Goal: Task Accomplishment & Management: Manage account settings

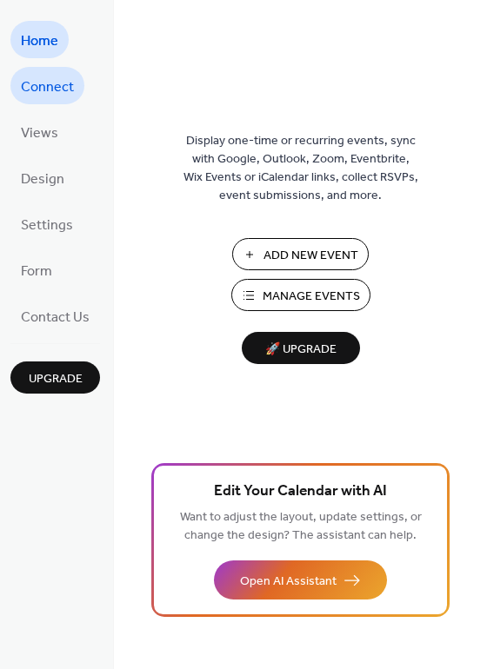
click at [45, 96] on span "Connect" at bounding box center [47, 87] width 53 height 27
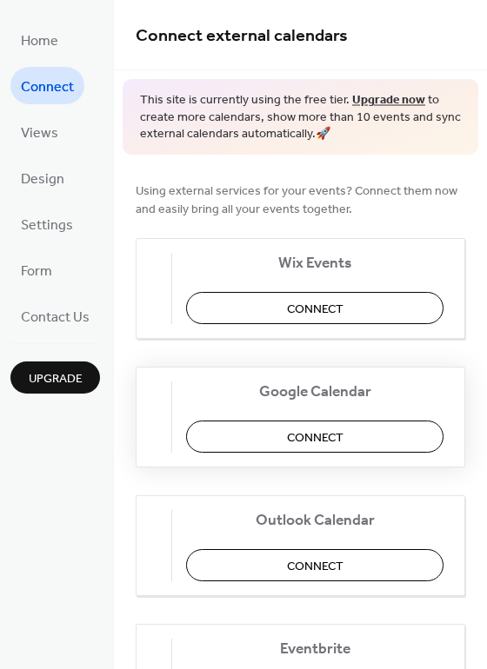
click at [335, 436] on span "Connect" at bounding box center [315, 438] width 57 height 18
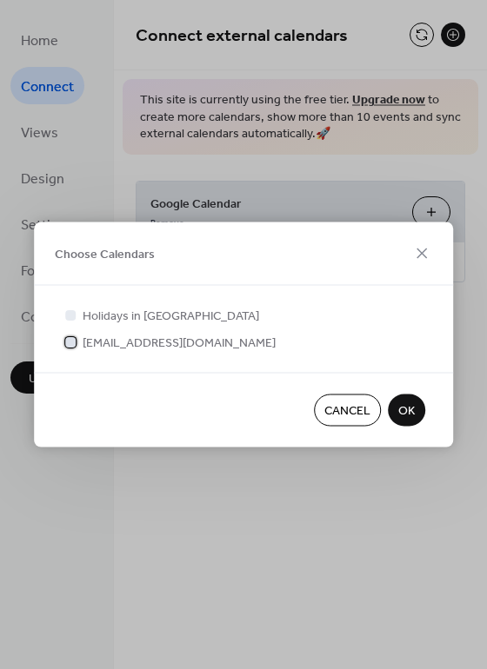
click at [70, 344] on div at bounding box center [70, 341] width 10 height 10
click at [70, 318] on div at bounding box center [70, 315] width 10 height 10
click at [73, 316] on div at bounding box center [70, 315] width 10 height 10
click at [76, 346] on div at bounding box center [70, 341] width 17 height 17
click at [70, 343] on div at bounding box center [70, 341] width 10 height 10
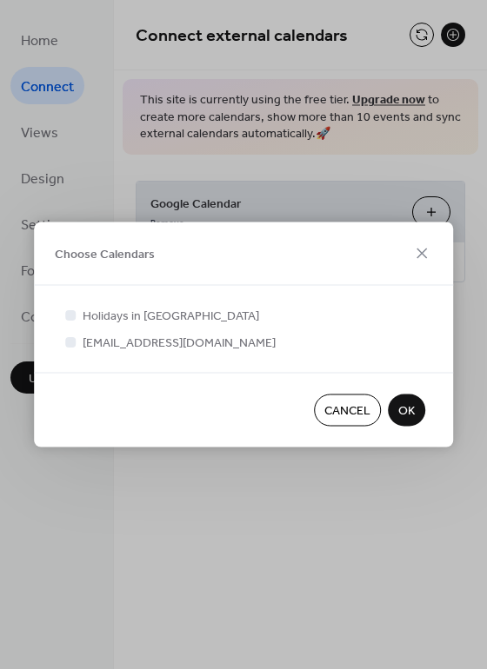
click at [405, 410] on span "OK" at bounding box center [406, 412] width 17 height 18
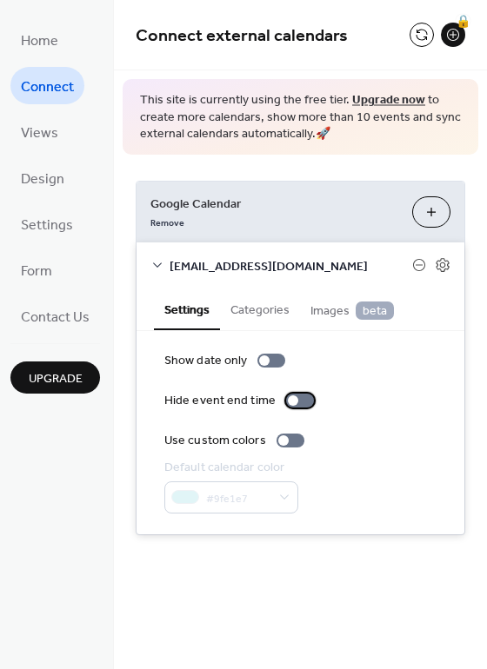
click at [305, 399] on div at bounding box center [300, 401] width 28 height 14
click at [278, 397] on label "Hide event end time" at bounding box center [242, 401] width 156 height 18
click at [456, 37] on div "🔒" at bounding box center [453, 35] width 24 height 24
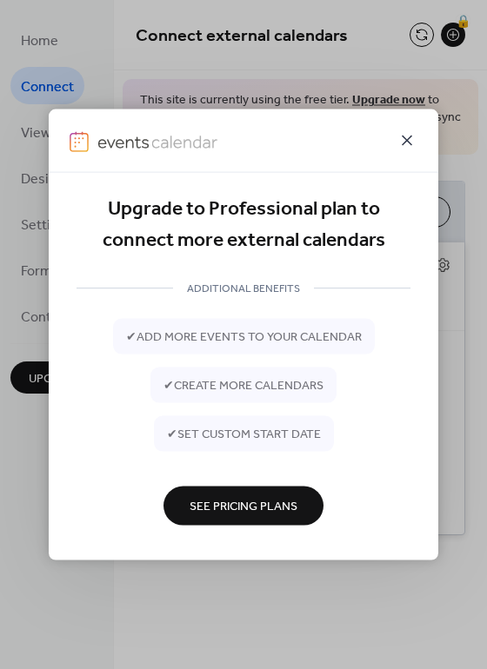
click at [408, 146] on icon at bounding box center [406, 140] width 21 height 21
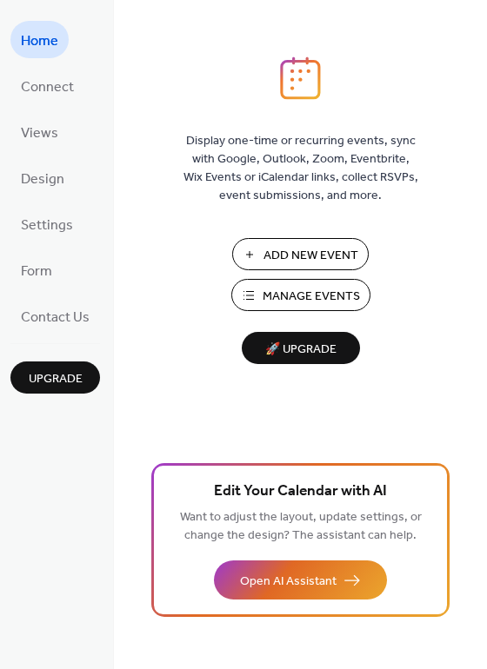
click at [312, 296] on span "Manage Events" at bounding box center [311, 297] width 97 height 18
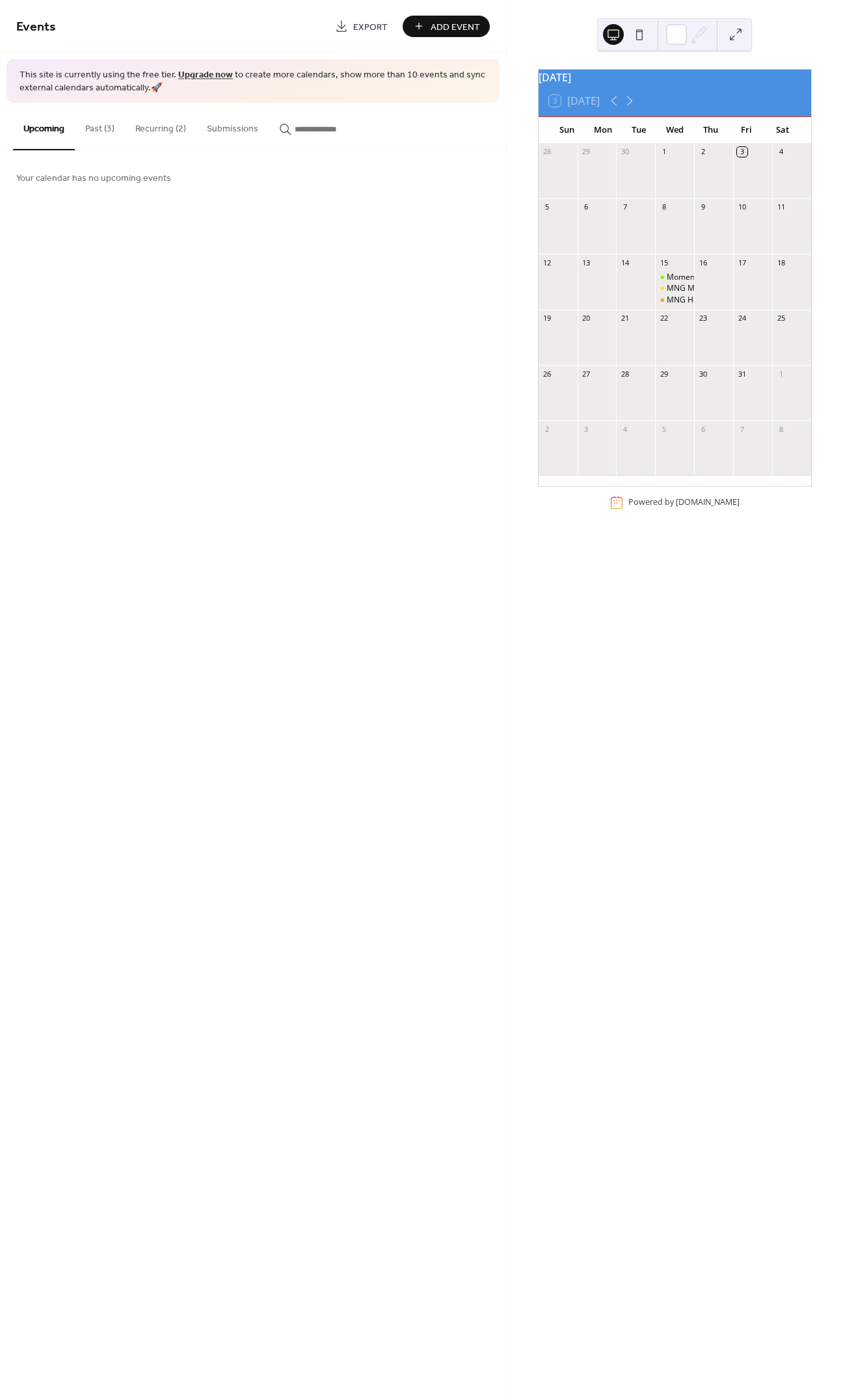
click at [162, 131] on button "Recurring (2)" at bounding box center [161, 126] width 72 height 46
click at [49, 129] on button "Upcoming" at bounding box center [43, 126] width 62 height 46
click at [112, 128] on button "Past (3)" at bounding box center [99, 126] width 50 height 46
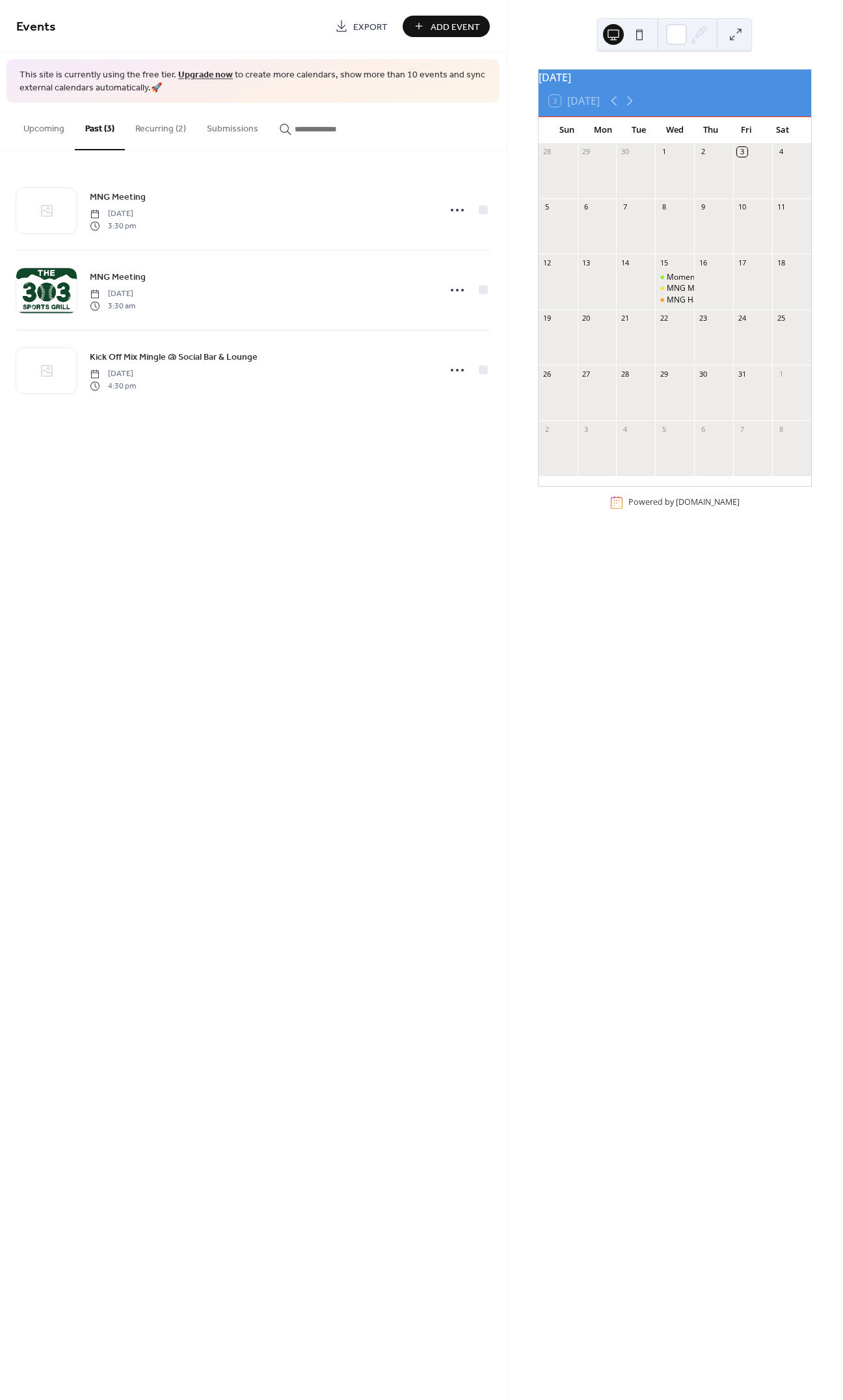
click at [159, 126] on button "Recurring (2)" at bounding box center [161, 126] width 72 height 46
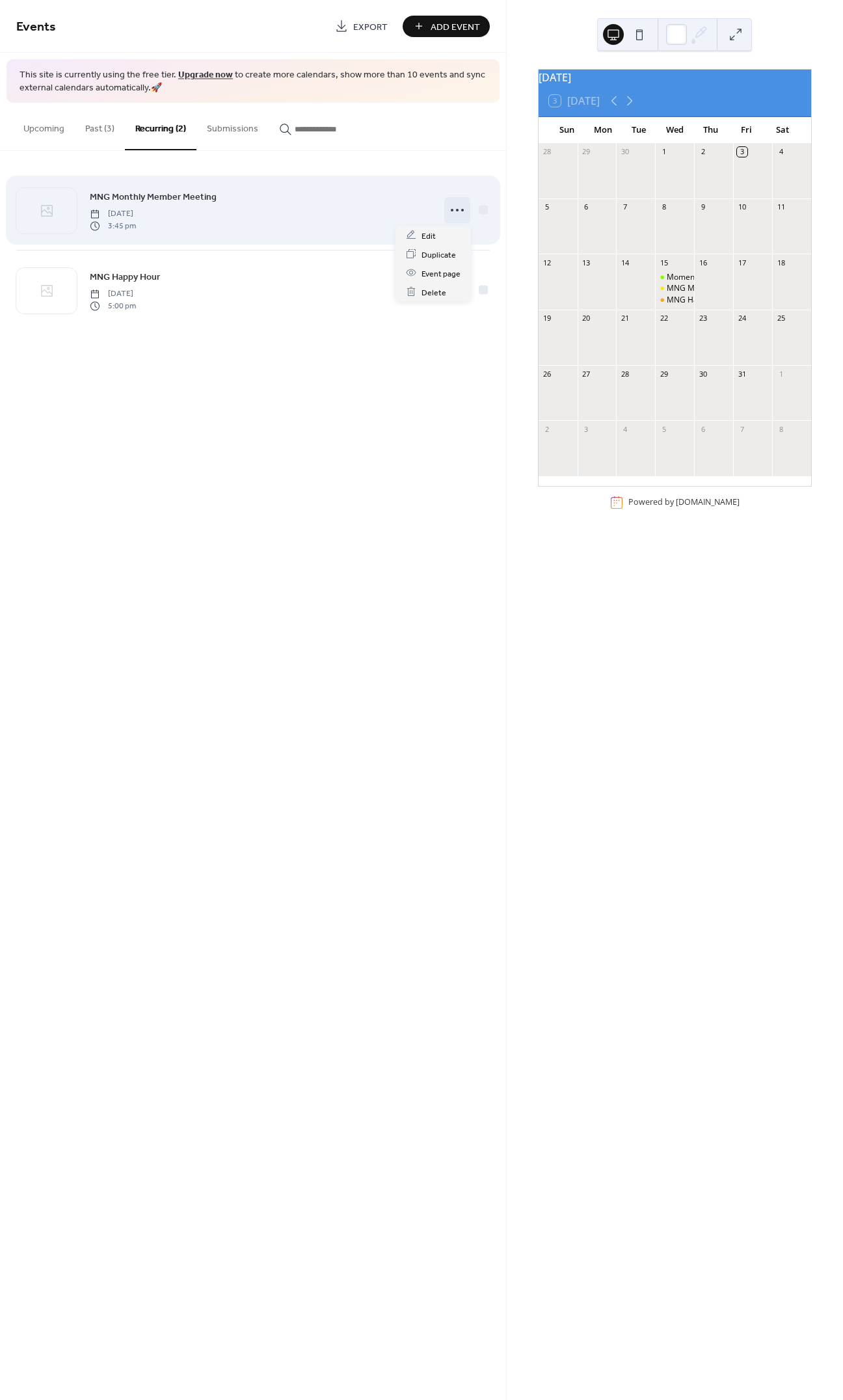
click at [461, 209] on icon at bounding box center [457, 210] width 21 height 21
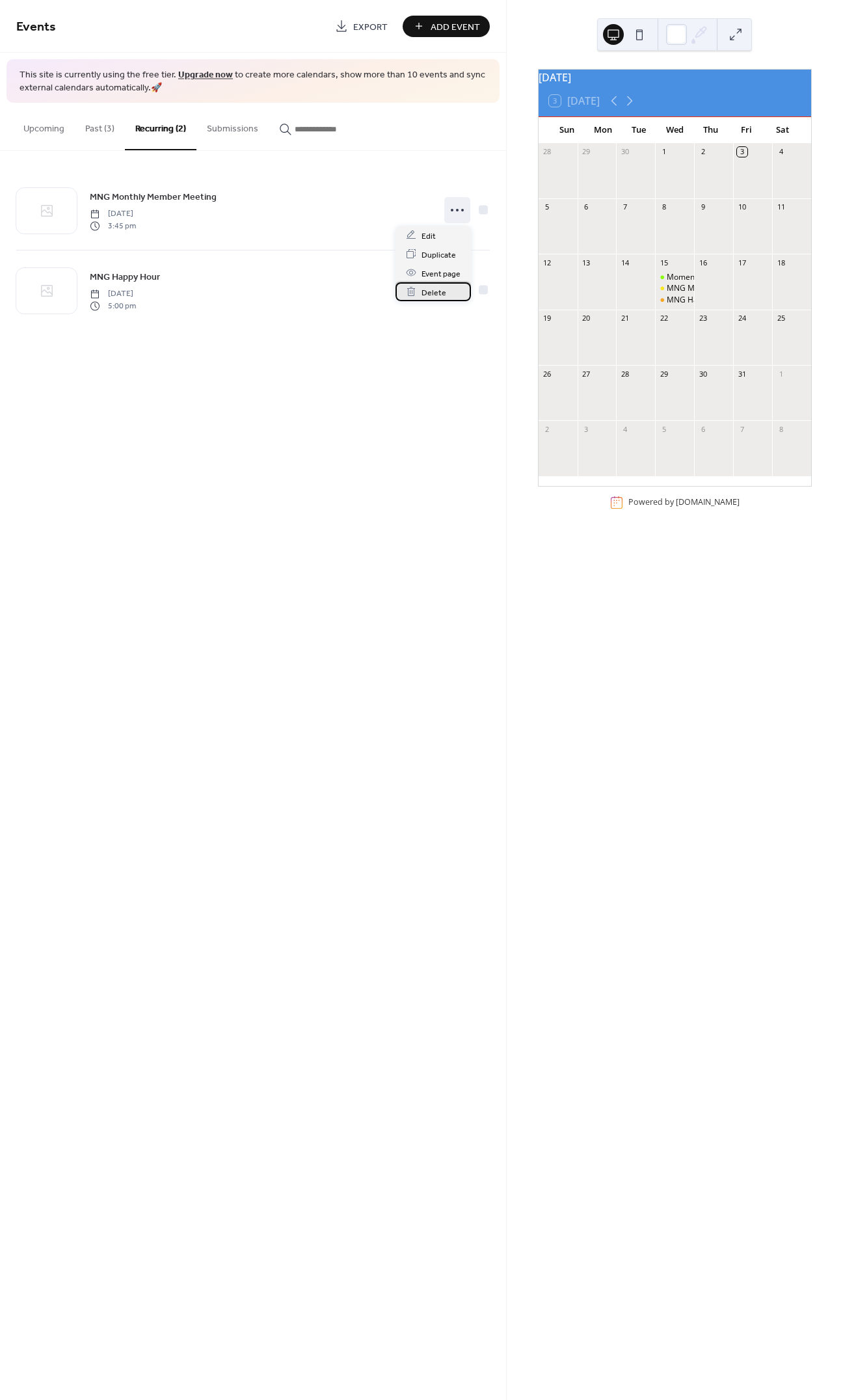
click at [431, 298] on span "Delete" at bounding box center [433, 293] width 25 height 13
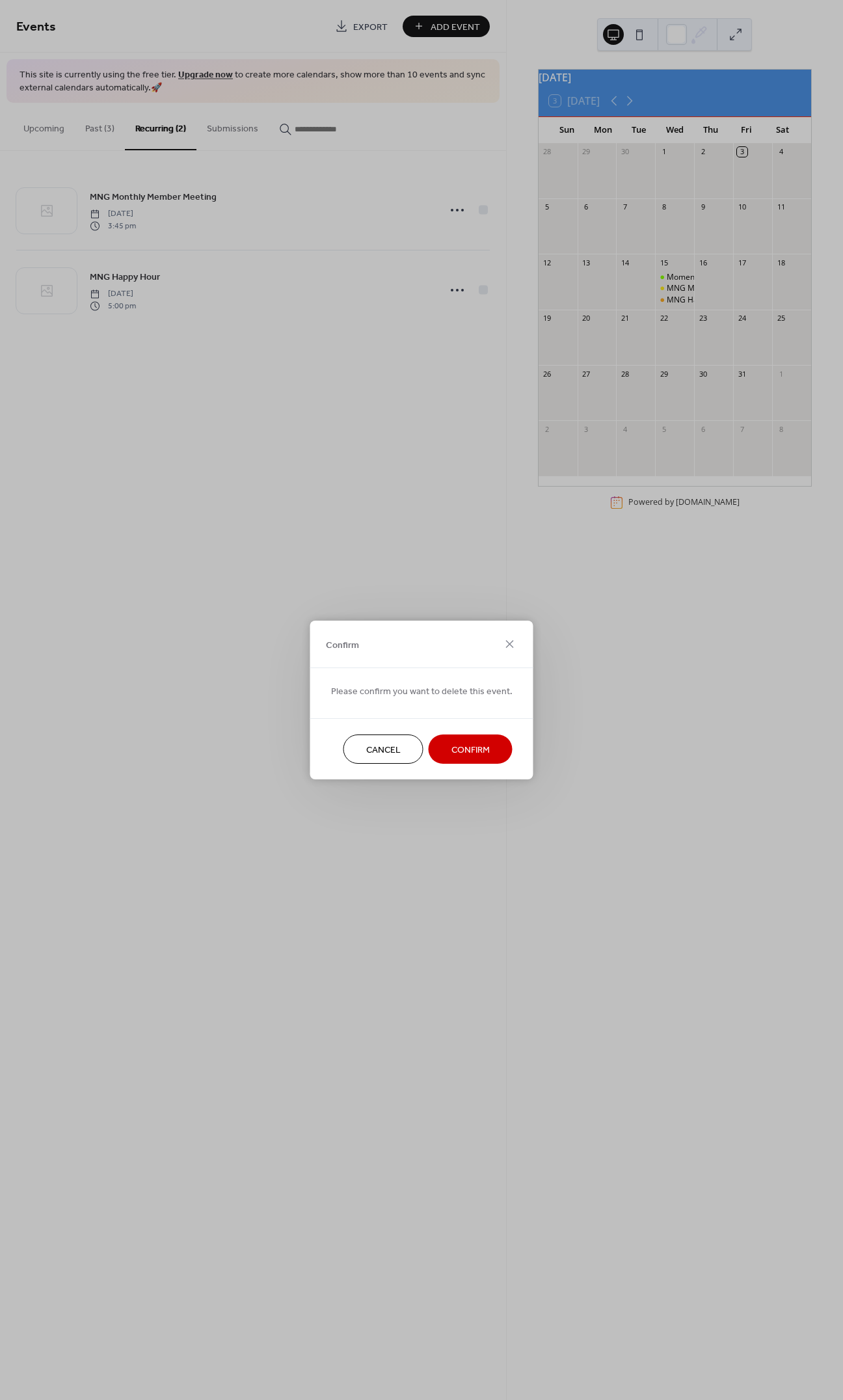
click at [476, 756] on span "Confirm" at bounding box center [470, 751] width 38 height 13
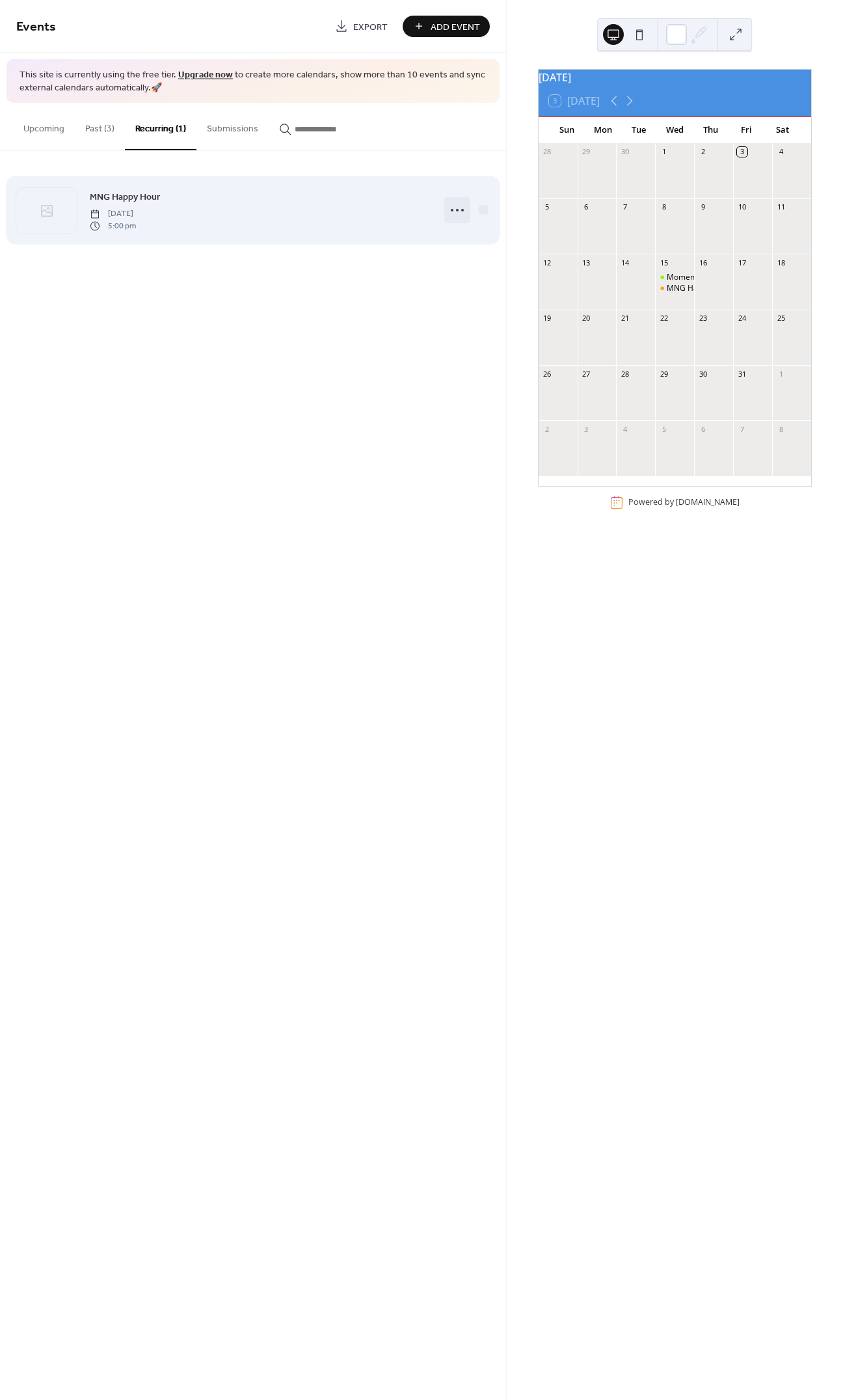
click at [458, 207] on icon at bounding box center [457, 210] width 21 height 21
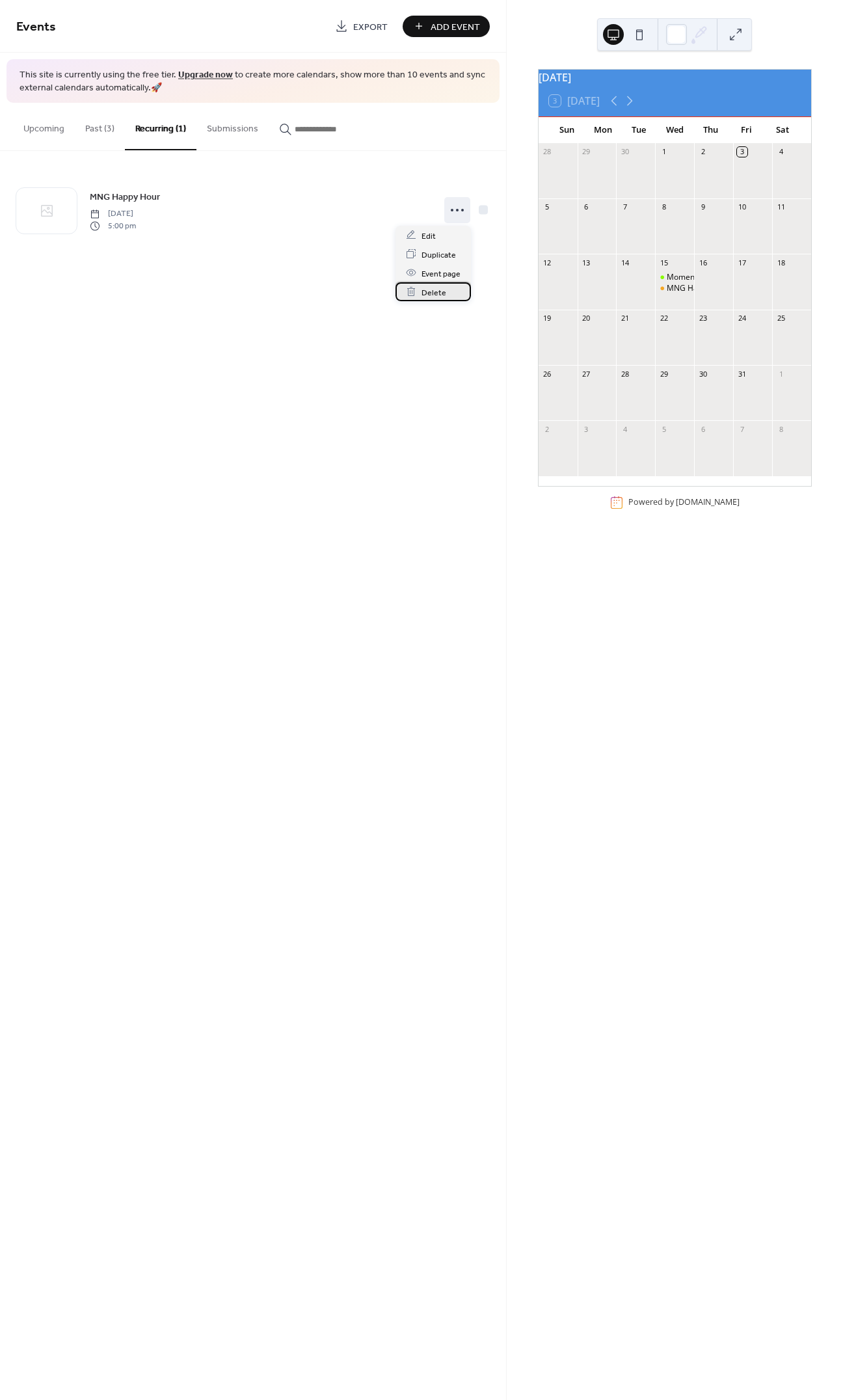
click at [446, 290] on div "Delete" at bounding box center [433, 291] width 76 height 19
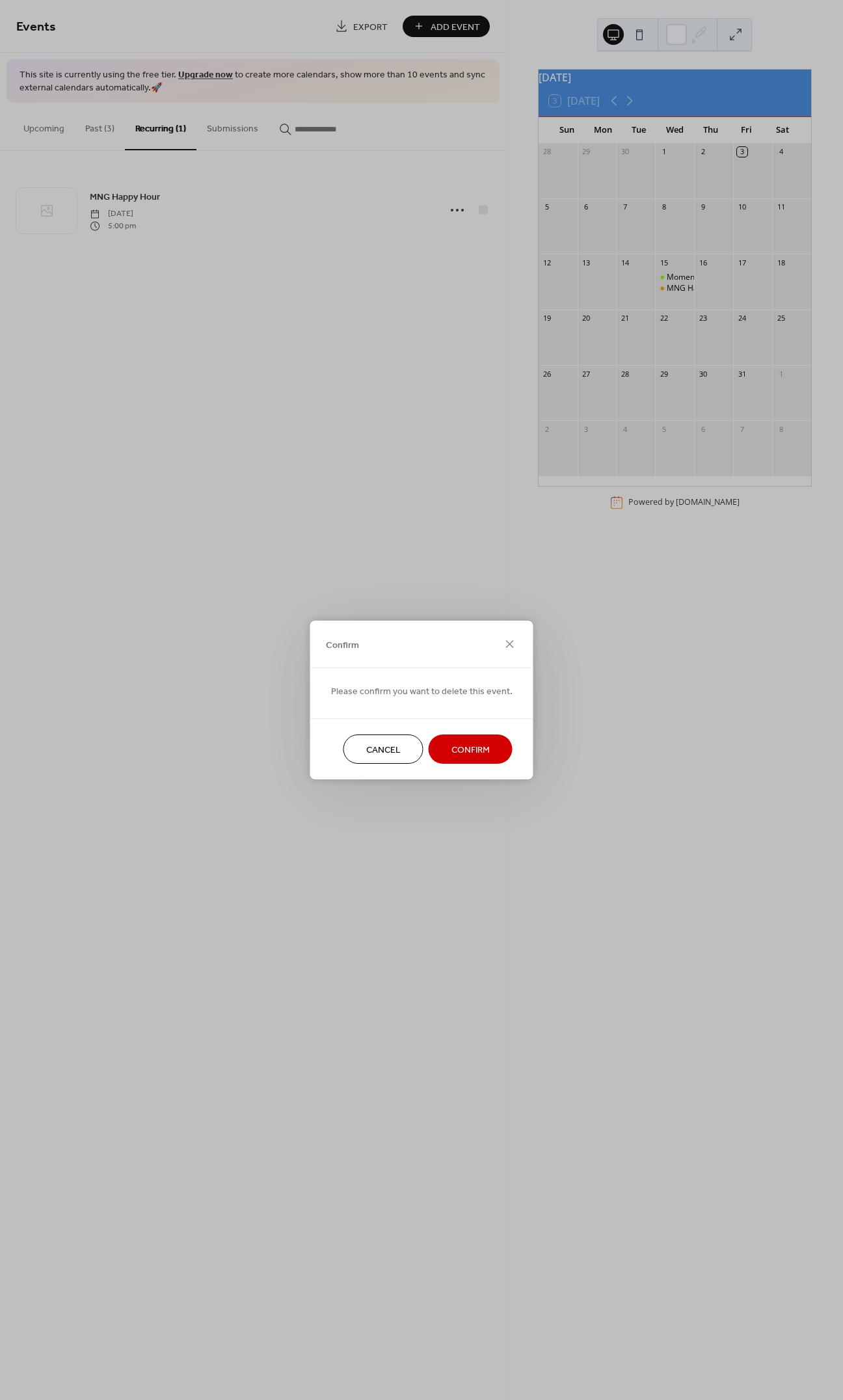
click at [480, 751] on span "Confirm" at bounding box center [470, 751] width 38 height 13
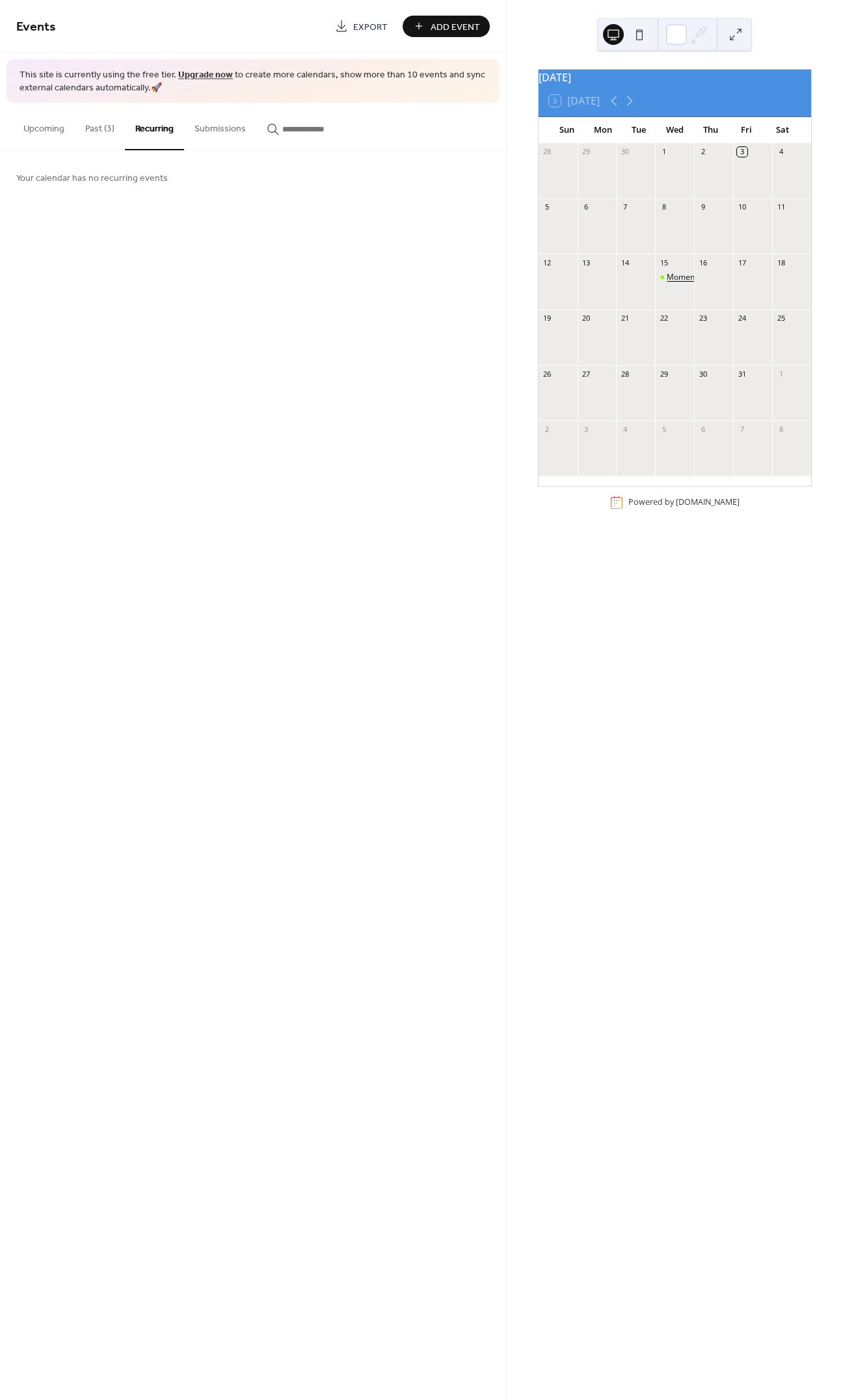
click at [678, 283] on div "Momentum Monthly Meeting" at bounding box center [719, 277] width 105 height 11
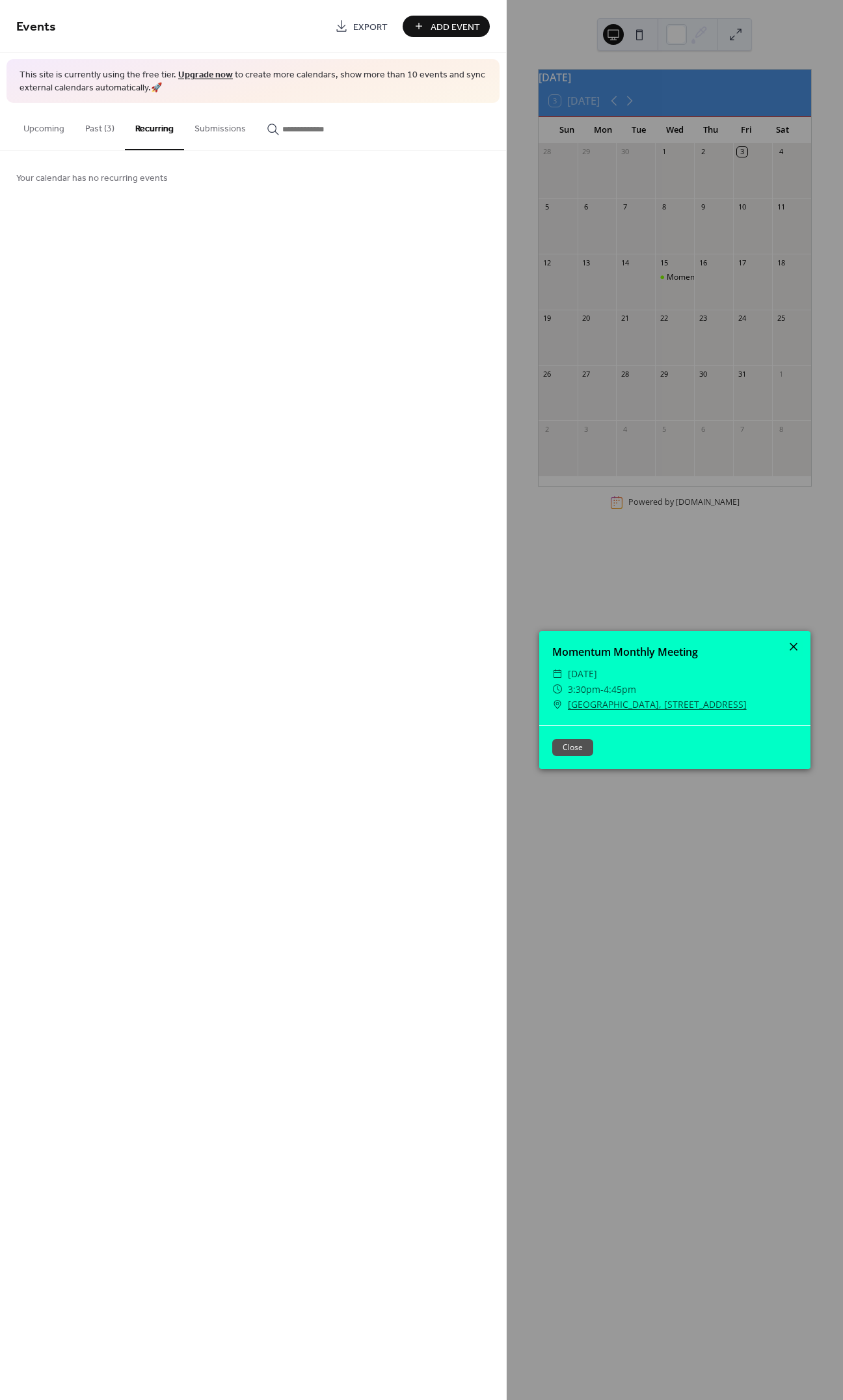
click at [795, 646] on icon at bounding box center [793, 646] width 16 height 16
